Goal: Task Accomplishment & Management: Manage account settings

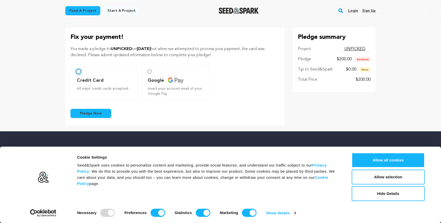
click at [79, 73] on input "Credit Card All major credit cards accepted." at bounding box center [79, 71] width 4 height 4
radio input "false"
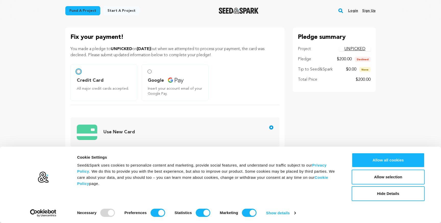
click at [78, 72] on input "Credit Card All major credit cards accepted." at bounding box center [79, 71] width 4 height 4
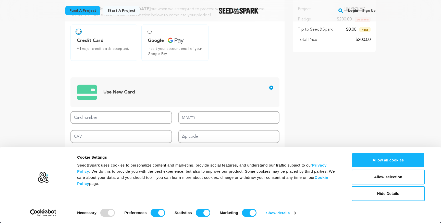
scroll to position [40, 0]
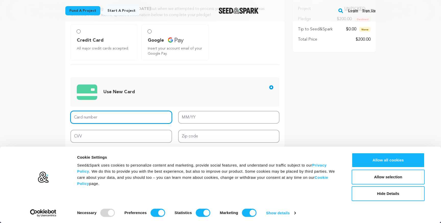
click at [100, 116] on input "Card number" at bounding box center [122, 117] width 102 height 13
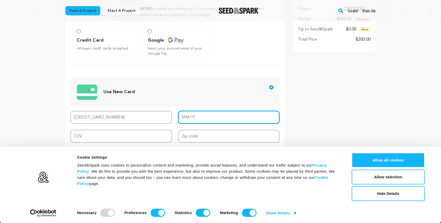
type input "[CREDIT_CARD_NUMBER]"
type input "03/27"
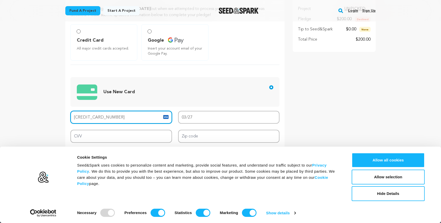
drag, startPoint x: 116, startPoint y: 116, endPoint x: 60, endPoint y: 116, distance: 55.4
click at [60, 116] on div "Fix your payment! You made a pledge to UNPICKED on [DATE] but when we attempted…" at bounding box center [220, 83] width 327 height 192
type input "[CREDIT_CARD_NUMBER]"
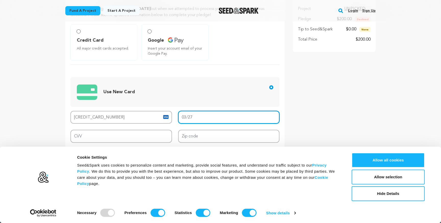
click at [206, 117] on input "03/27" at bounding box center [229, 117] width 102 height 13
drag, startPoint x: 206, startPoint y: 117, endPoint x: 174, endPoint y: 117, distance: 32.4
click at [174, 117] on div "Card number [CREDIT_CARD_NUMBER] MM/YY 03/27 CVV Zip code Replace saved credit …" at bounding box center [175, 133] width 209 height 44
type input "06/30"
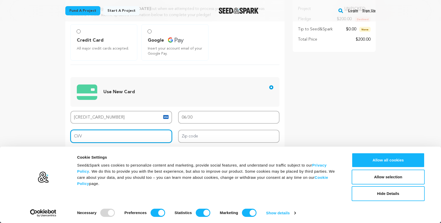
click at [128, 138] on input "CVV" at bounding box center [122, 136] width 102 height 13
type input "273"
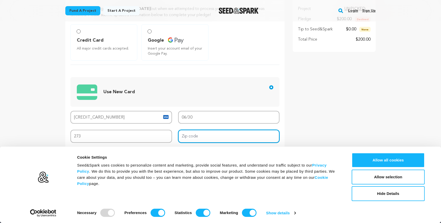
click at [236, 139] on input "Zip code" at bounding box center [229, 136] width 102 height 13
type input "94612"
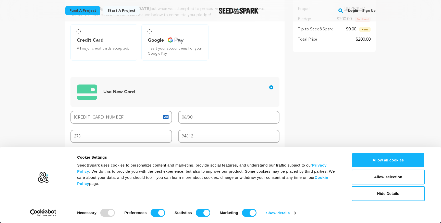
click at [344, 123] on div "Pledge summary Project UNPICKED Pledge $200.00 Declined Tip to Seed&Spark $0.00…" at bounding box center [334, 83] width 83 height 192
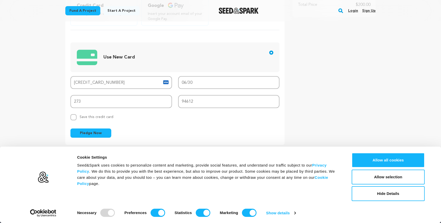
scroll to position [74, 0]
click at [74, 117] on input "Replace saved credit card Save this credit card" at bounding box center [74, 118] width 6 height 6
checkbox input "true"
click at [80, 134] on span "Pledge Now" at bounding box center [91, 133] width 22 height 5
